Goal: Information Seeking & Learning: Learn about a topic

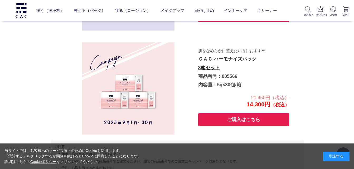
scroll to position [1070, 0]
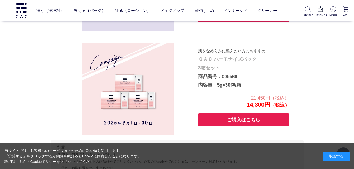
click at [213, 61] on link "ＣＡＣ ハーモナイズパック 3箱セット" at bounding box center [227, 64] width 58 height 14
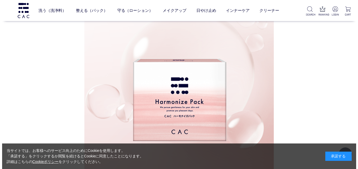
scroll to position [333, 0]
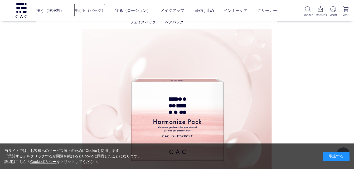
click at [92, 12] on link "整える（パック）" at bounding box center [90, 10] width 32 height 14
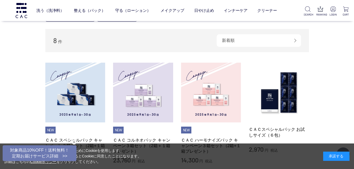
scroll to position [132, 0]
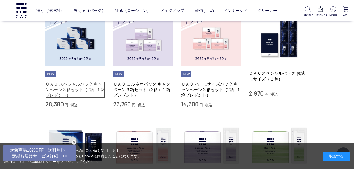
click at [94, 90] on link "ＣＡＣ スペシャルパック キャンペーン３箱セット（2箱+１箱プレゼント）" at bounding box center [75, 90] width 60 height 17
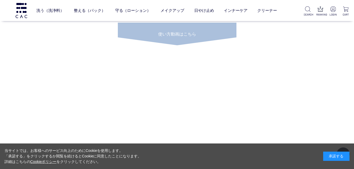
scroll to position [2071, 0]
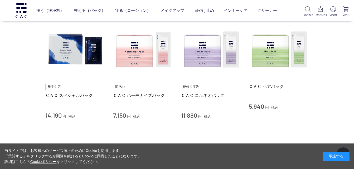
scroll to position [238, 0]
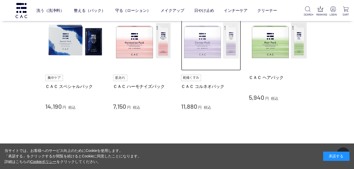
click at [217, 48] on img at bounding box center [211, 41] width 60 height 60
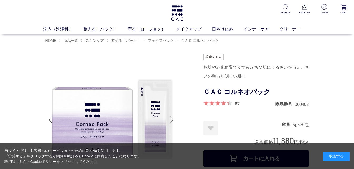
click at [227, 102] on span at bounding box center [216, 103] width 25 height 5
click at [239, 103] on link "82" at bounding box center [237, 104] width 5 height 6
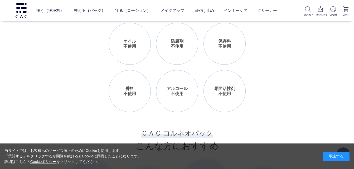
scroll to position [414, 0]
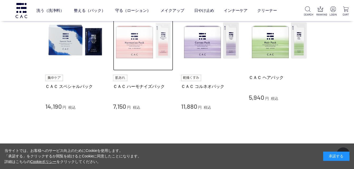
click at [134, 46] on img at bounding box center [143, 41] width 60 height 60
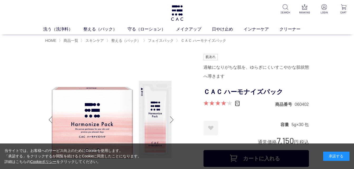
click at [239, 104] on link "70" at bounding box center [237, 104] width 5 height 6
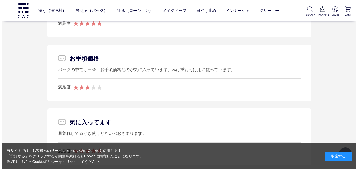
scroll to position [2909, 0]
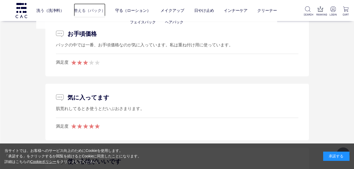
click at [82, 10] on link "整える（パック）" at bounding box center [90, 10] width 32 height 14
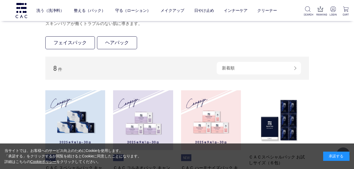
scroll to position [53, 0]
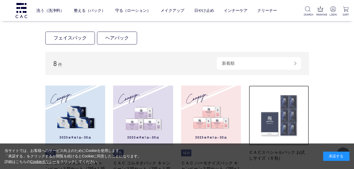
click at [288, 112] on img at bounding box center [279, 116] width 60 height 60
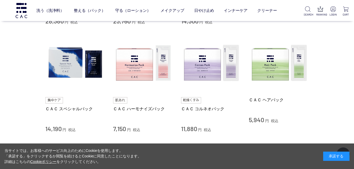
scroll to position [221, 0]
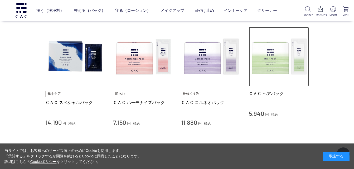
click at [283, 58] on img at bounding box center [279, 57] width 60 height 60
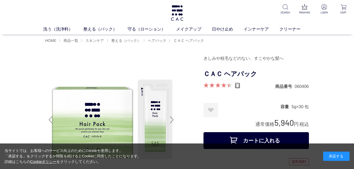
click at [237, 86] on link "22" at bounding box center [237, 86] width 5 height 6
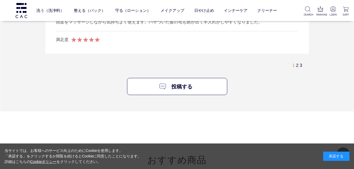
scroll to position [1248, 0]
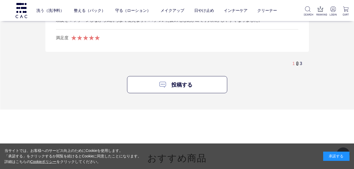
click at [297, 65] on link "2" at bounding box center [297, 63] width 2 height 4
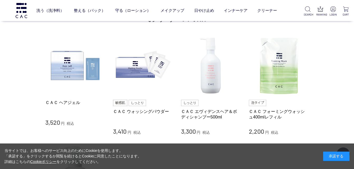
scroll to position [1459, 0]
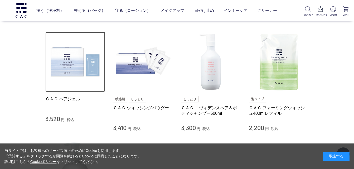
click at [70, 67] on img at bounding box center [75, 62] width 60 height 60
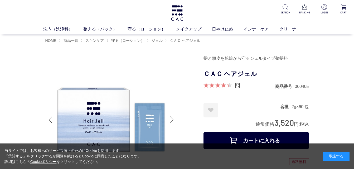
click at [236, 86] on link "22" at bounding box center [237, 86] width 5 height 6
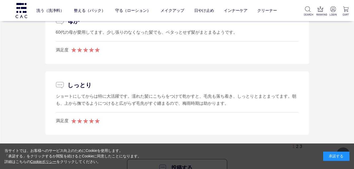
scroll to position [1266, 0]
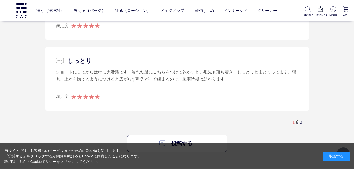
click at [297, 122] on link "2" at bounding box center [297, 122] width 2 height 4
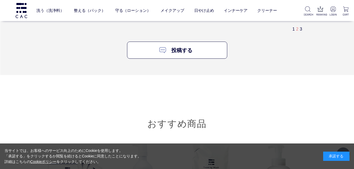
scroll to position [1279, 0]
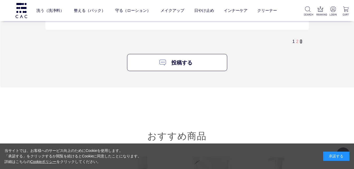
click at [301, 42] on link "3" at bounding box center [301, 41] width 2 height 4
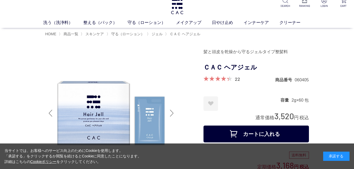
scroll to position [26, 0]
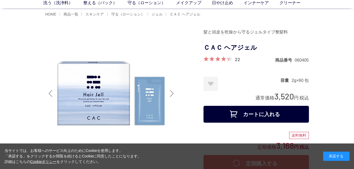
click at [169, 94] on div at bounding box center [172, 93] width 11 height 21
click at [173, 92] on div at bounding box center [172, 93] width 11 height 21
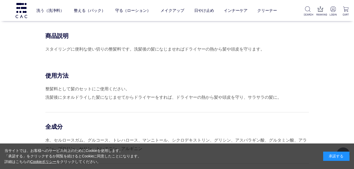
scroll to position [238, 0]
